Goal: Task Accomplishment & Management: Complete application form

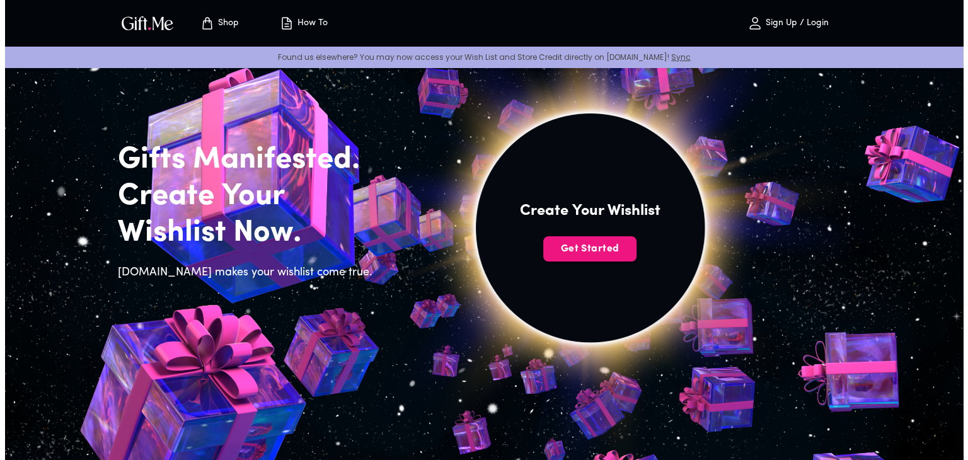
scroll to position [43, 0]
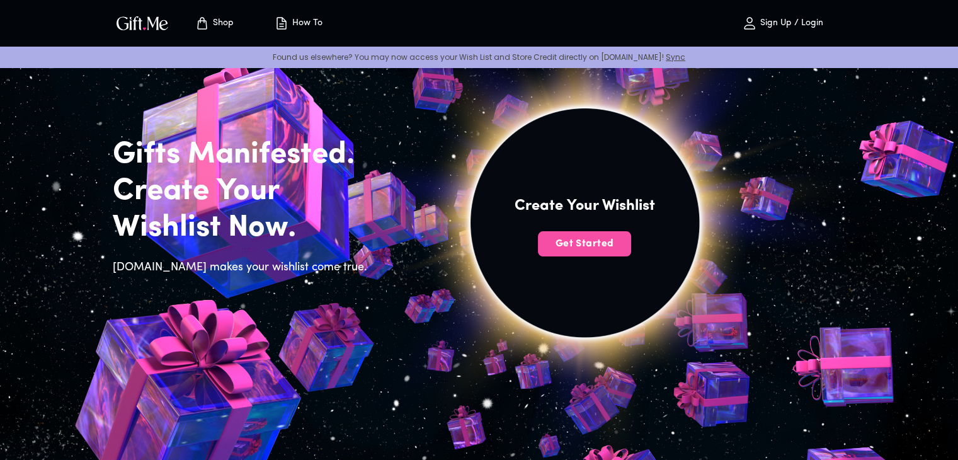
click at [562, 243] on span "Get Started" at bounding box center [584, 244] width 93 height 14
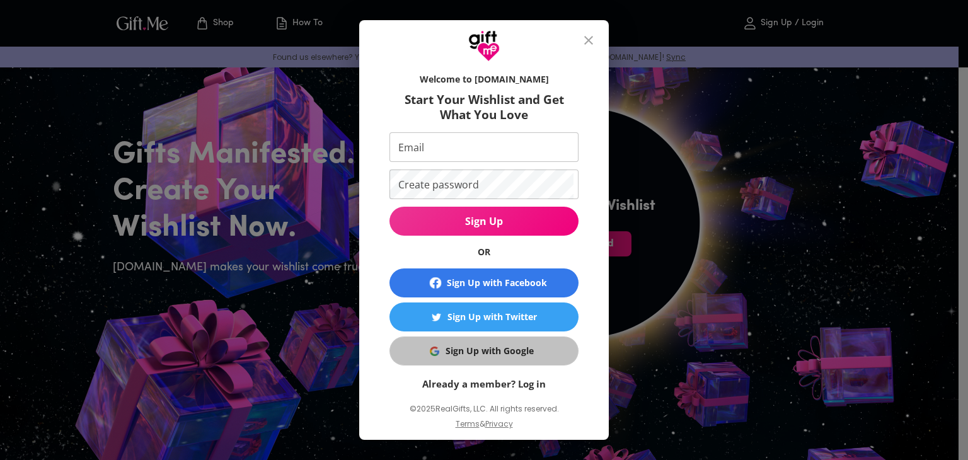
click at [436, 353] on span "Sign Up with Google" at bounding box center [481, 351] width 173 height 14
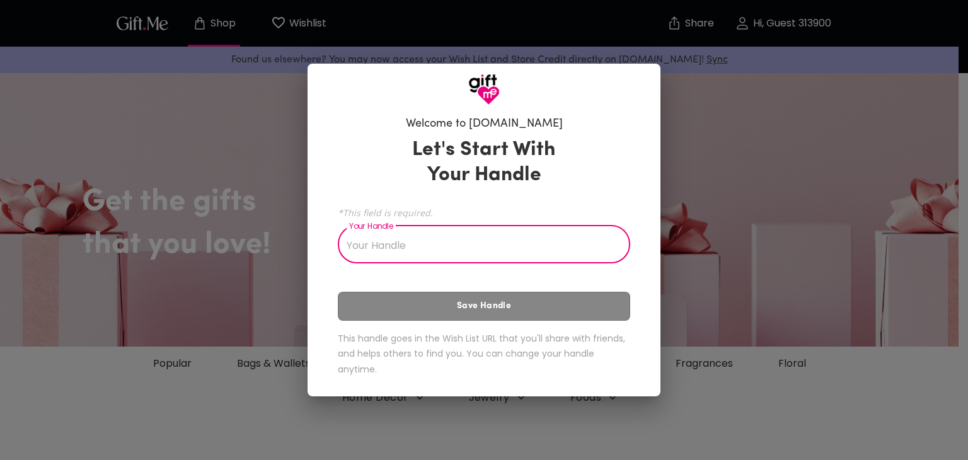
click at [564, 248] on input "Your Handle" at bounding box center [477, 245] width 278 height 35
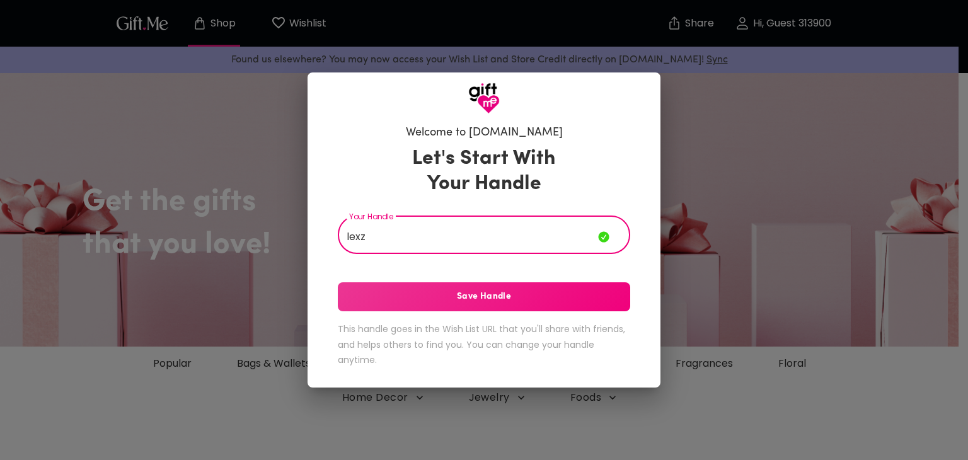
type input "lexz"
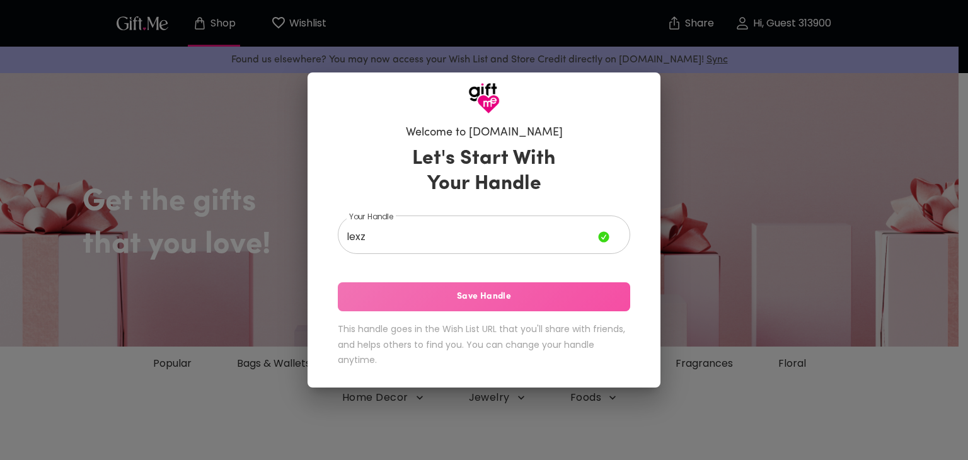
click at [554, 299] on span "Save Handle" at bounding box center [484, 297] width 292 height 14
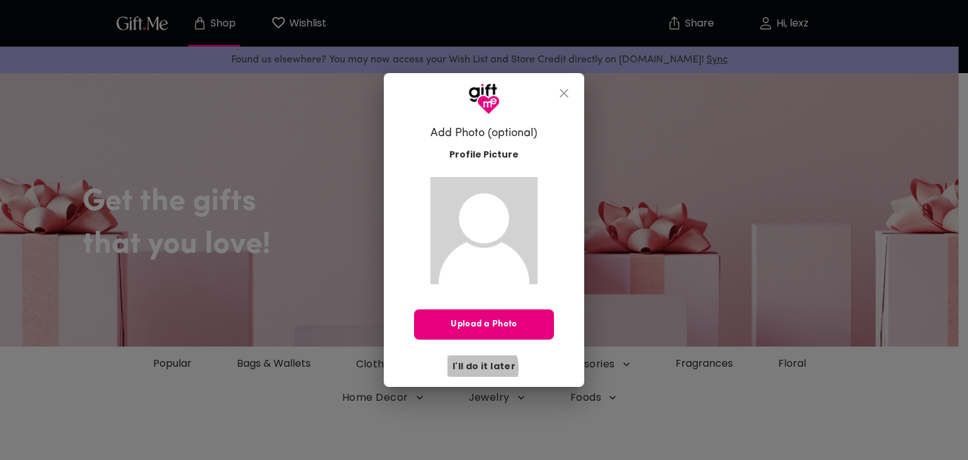
click at [476, 368] on span "I'll do it later" at bounding box center [483, 366] width 63 height 14
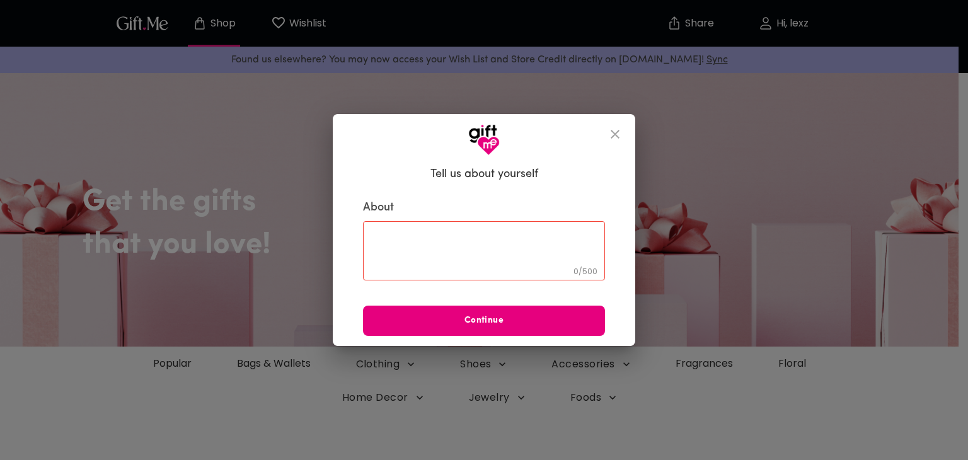
click at [524, 243] on textarea at bounding box center [484, 250] width 224 height 36
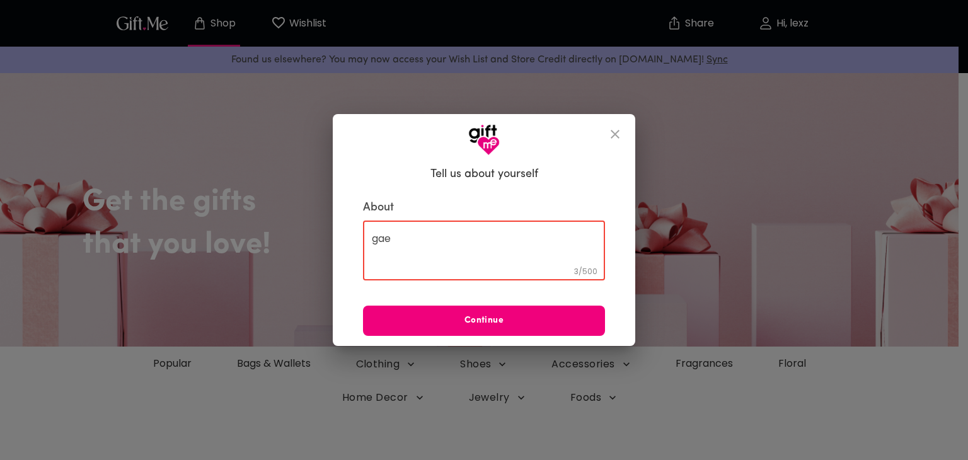
type textarea "gae"
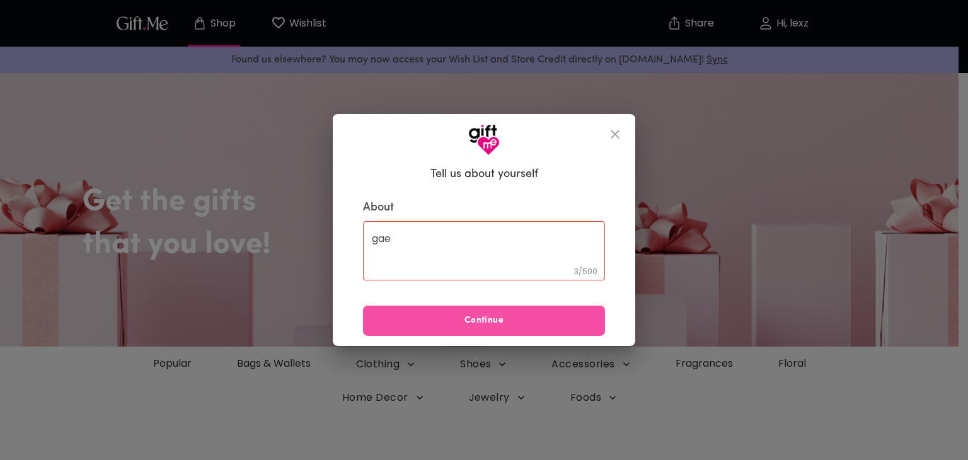
click at [515, 320] on span "Continue" at bounding box center [484, 321] width 242 height 14
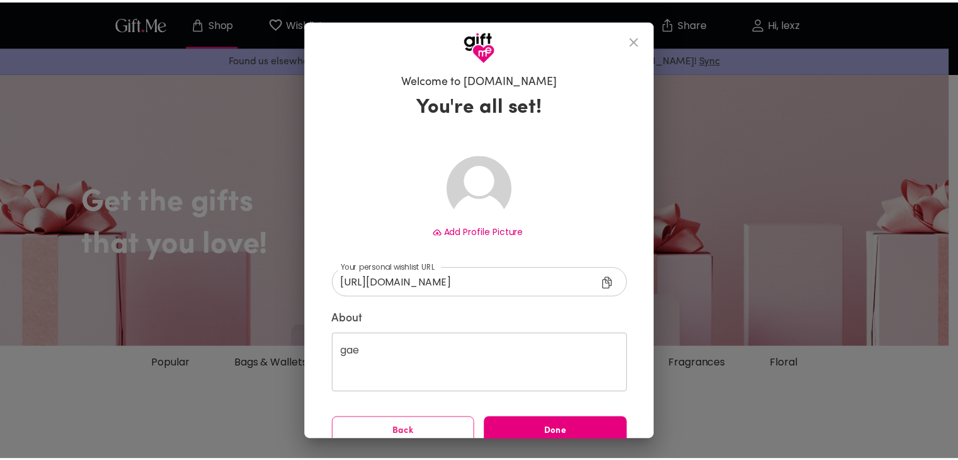
scroll to position [18, 0]
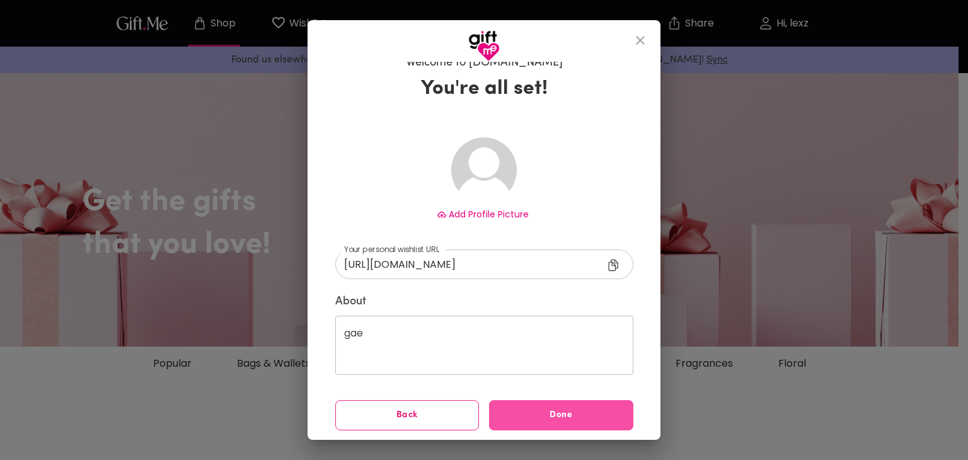
click at [517, 424] on button "Done" at bounding box center [561, 415] width 144 height 30
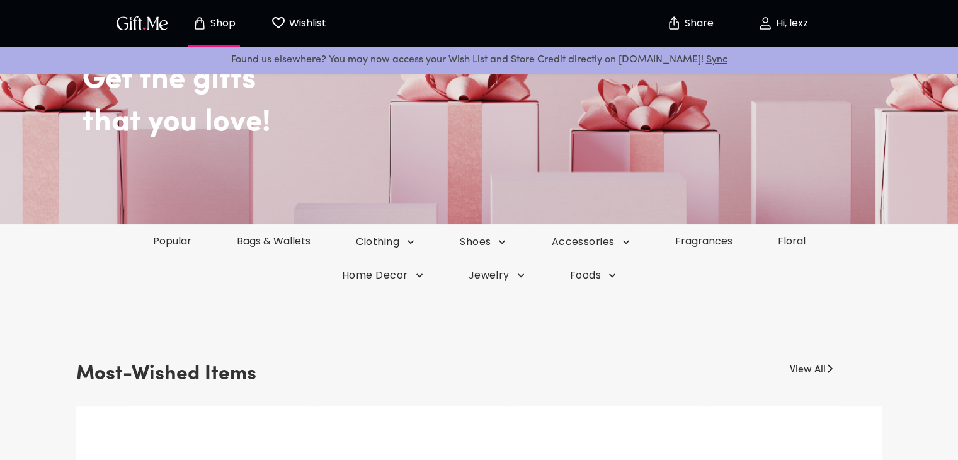
scroll to position [123, 0]
